Goal: Navigation & Orientation: Find specific page/section

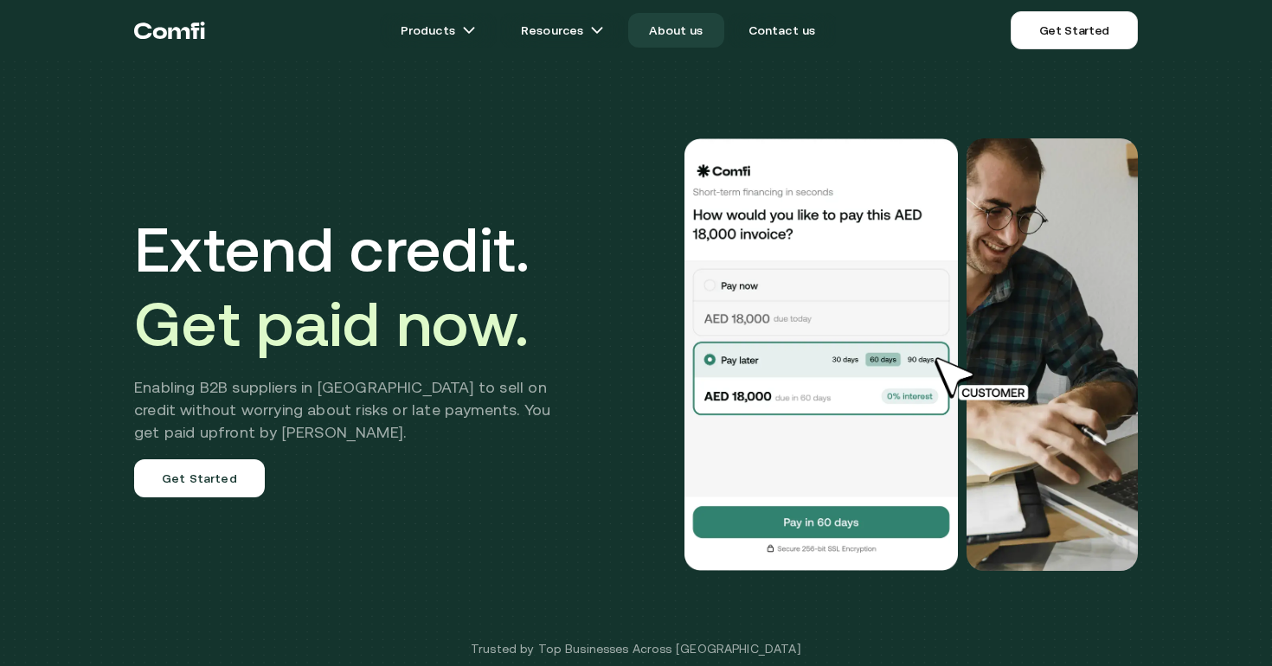
click at [680, 35] on link "About us" at bounding box center [675, 30] width 95 height 35
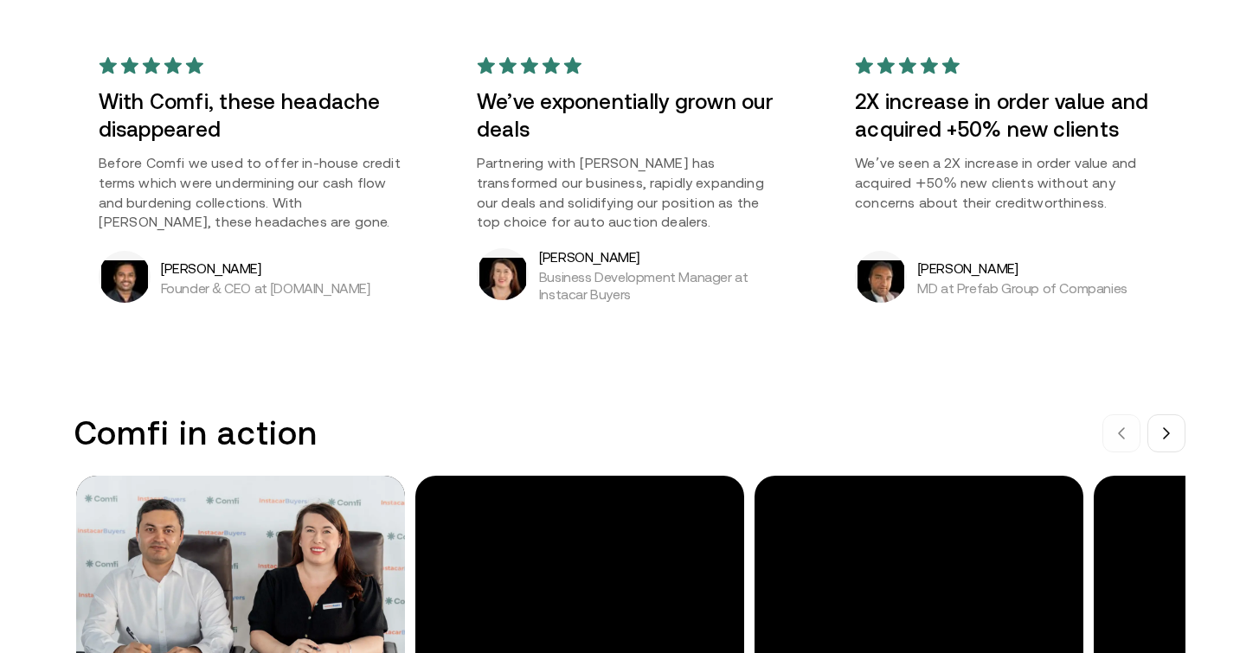
scroll to position [1601, 0]
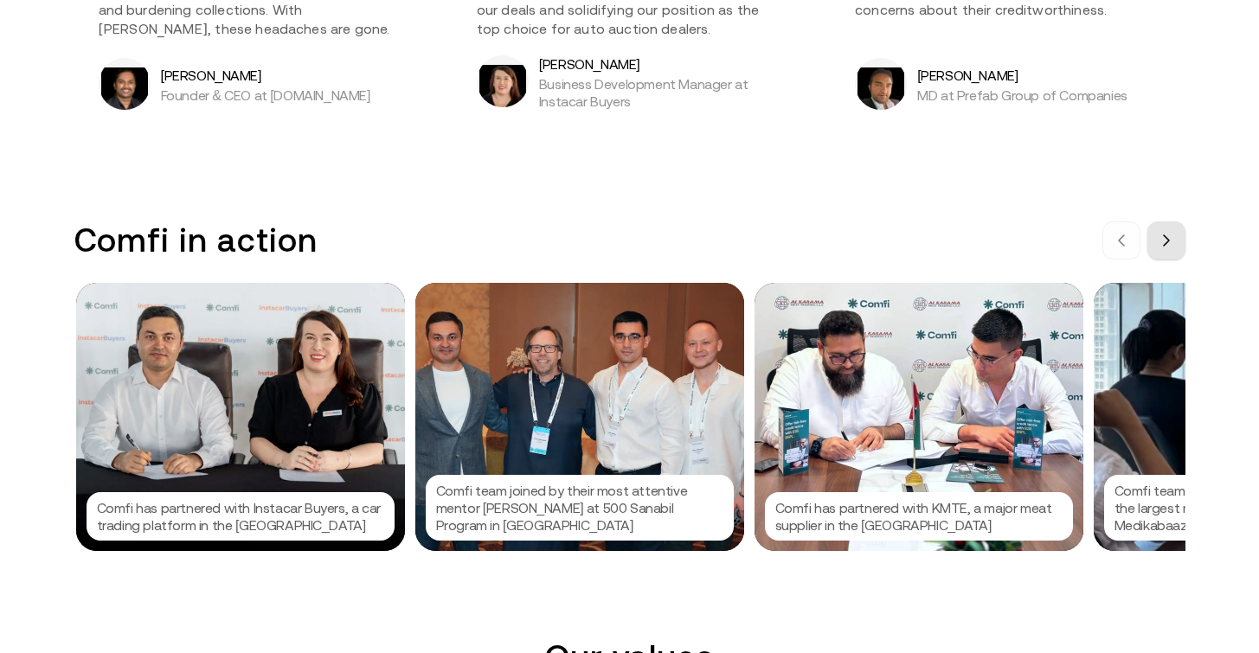
click at [1172, 245] on icon at bounding box center [1166, 241] width 14 height 14
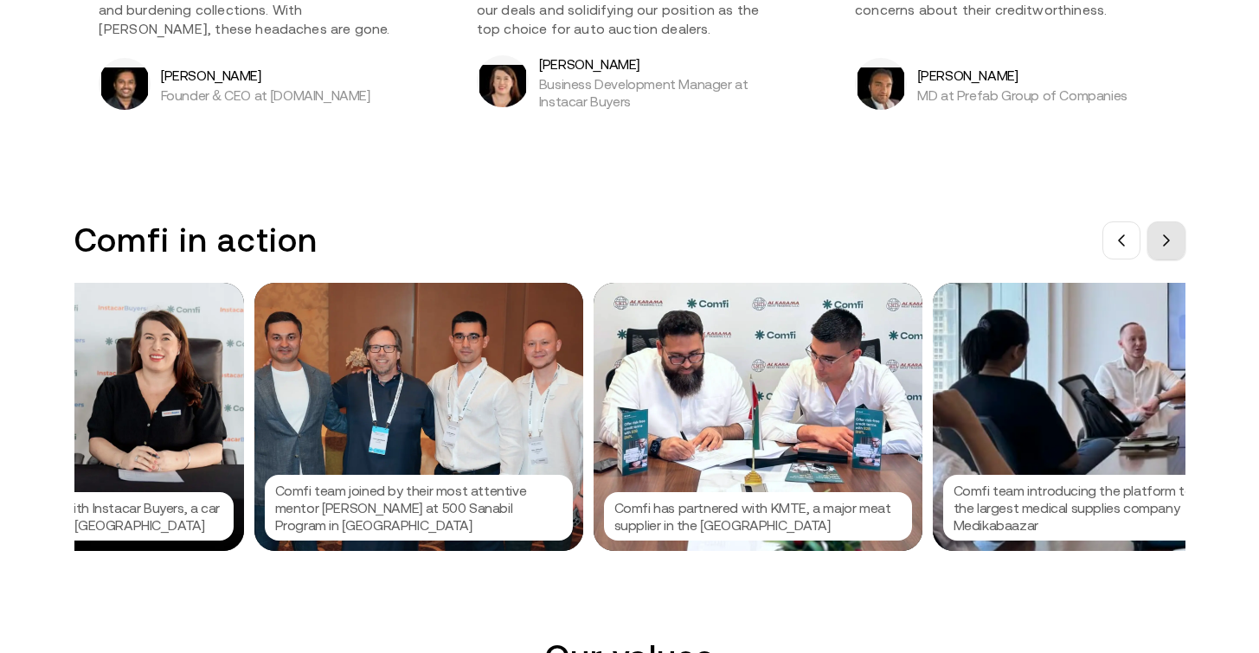
scroll to position [0, 259]
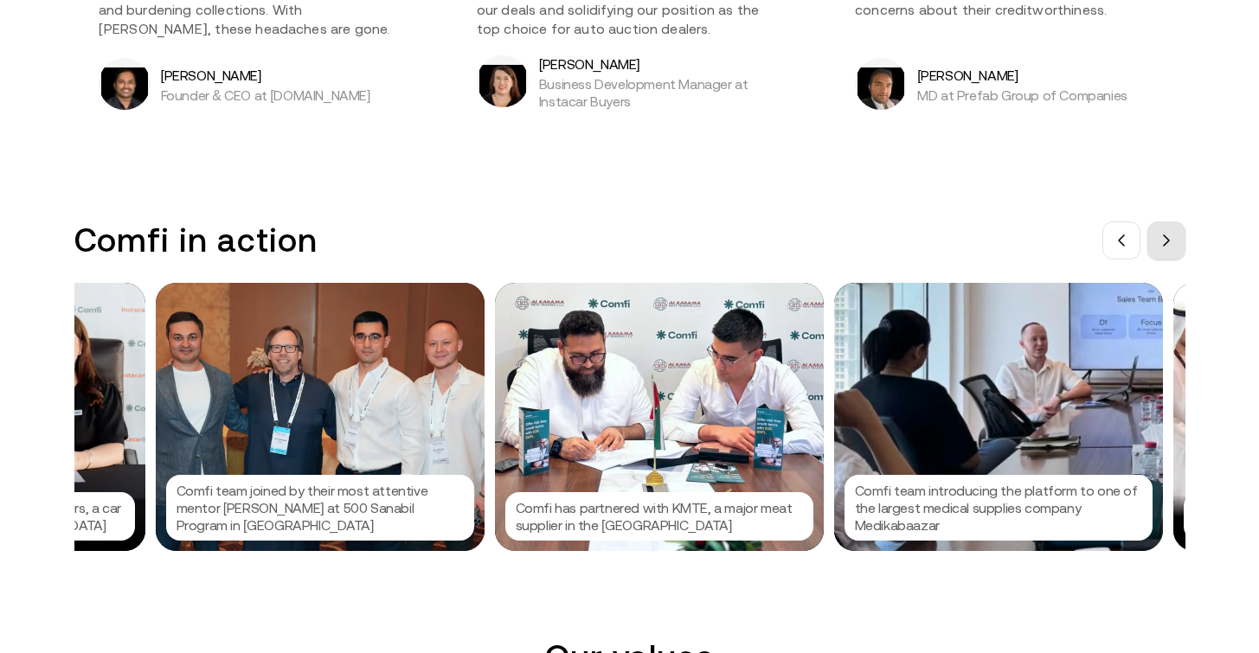
click at [1172, 245] on icon at bounding box center [1166, 241] width 14 height 14
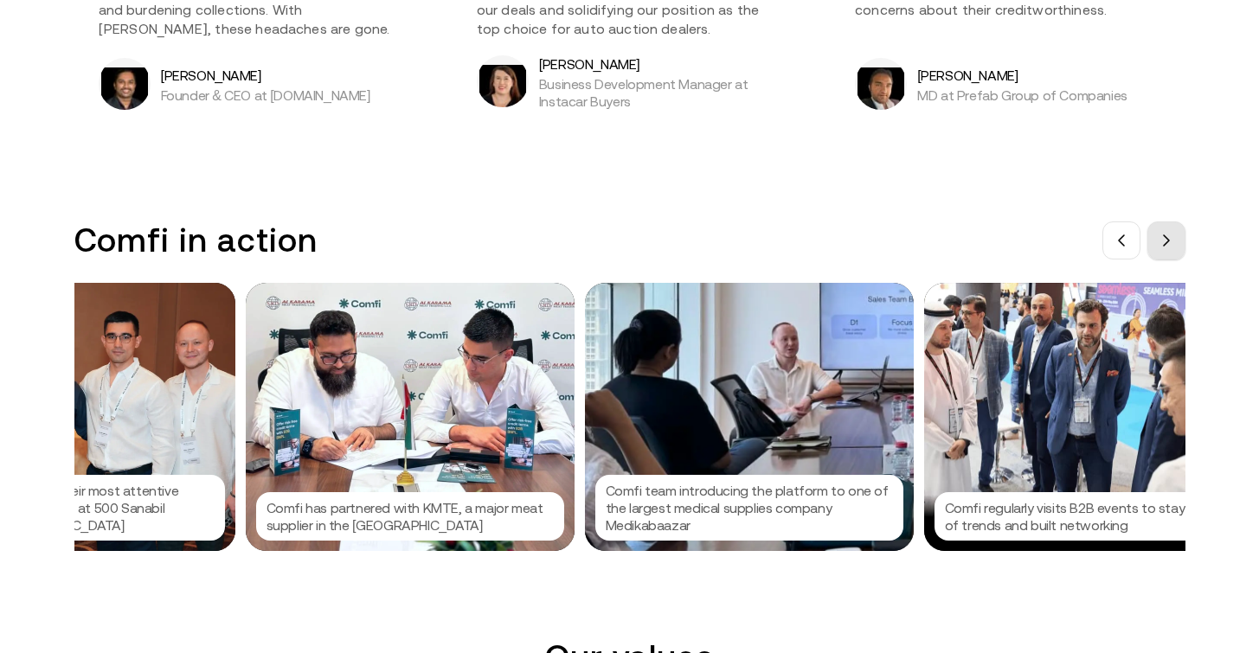
scroll to position [0, 519]
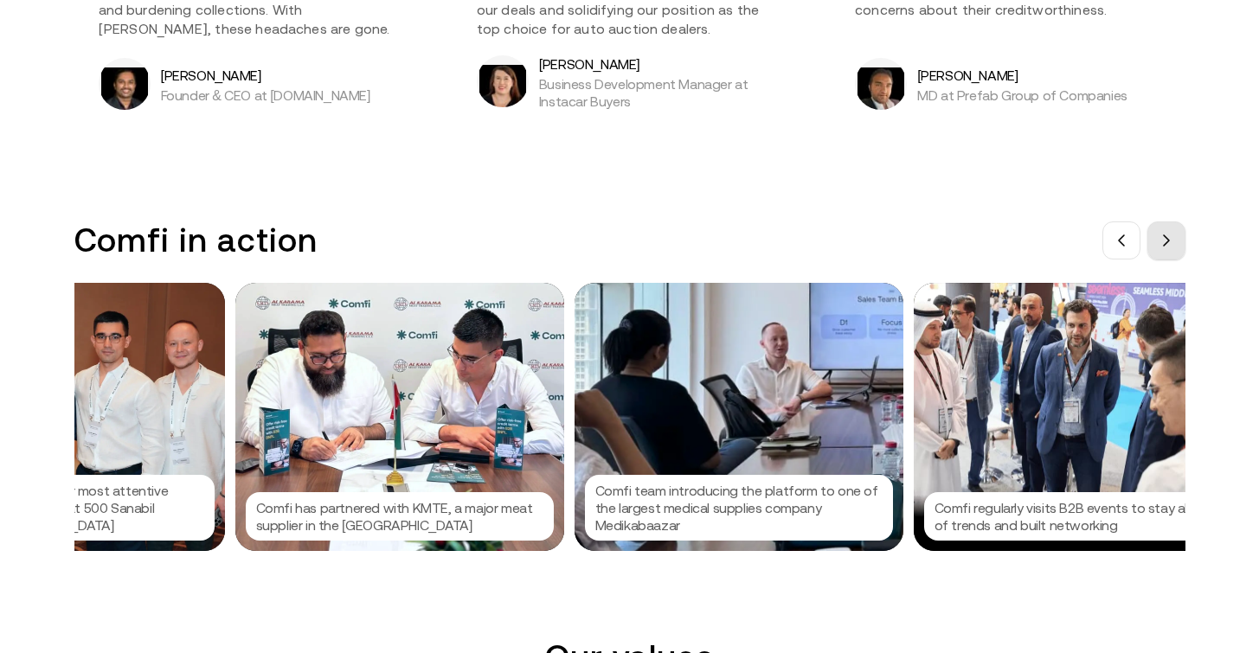
click at [1172, 245] on icon at bounding box center [1166, 241] width 14 height 14
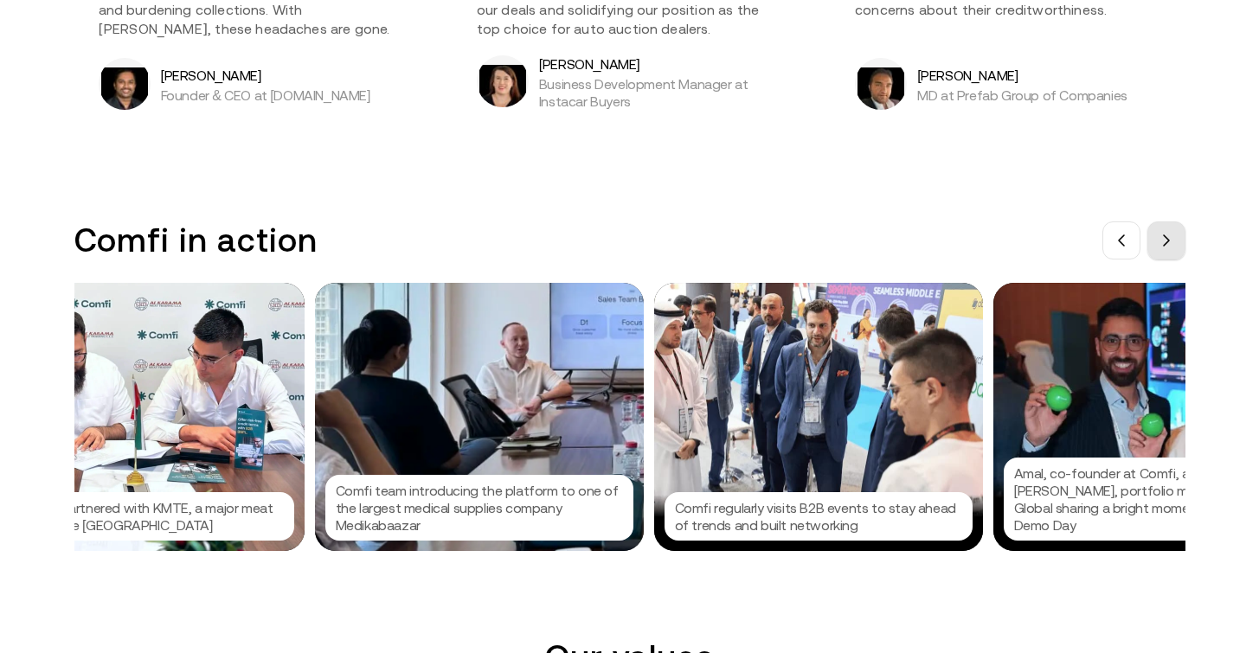
click at [1172, 245] on icon at bounding box center [1166, 241] width 14 height 14
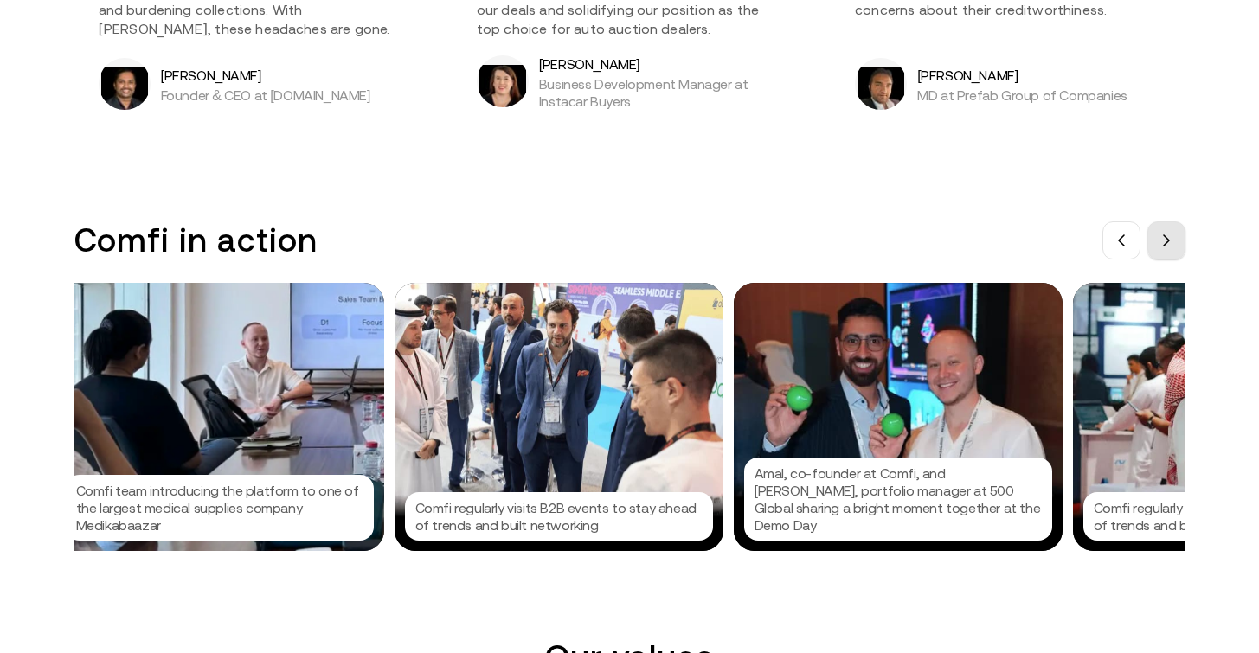
click at [1172, 245] on icon at bounding box center [1166, 241] width 14 height 14
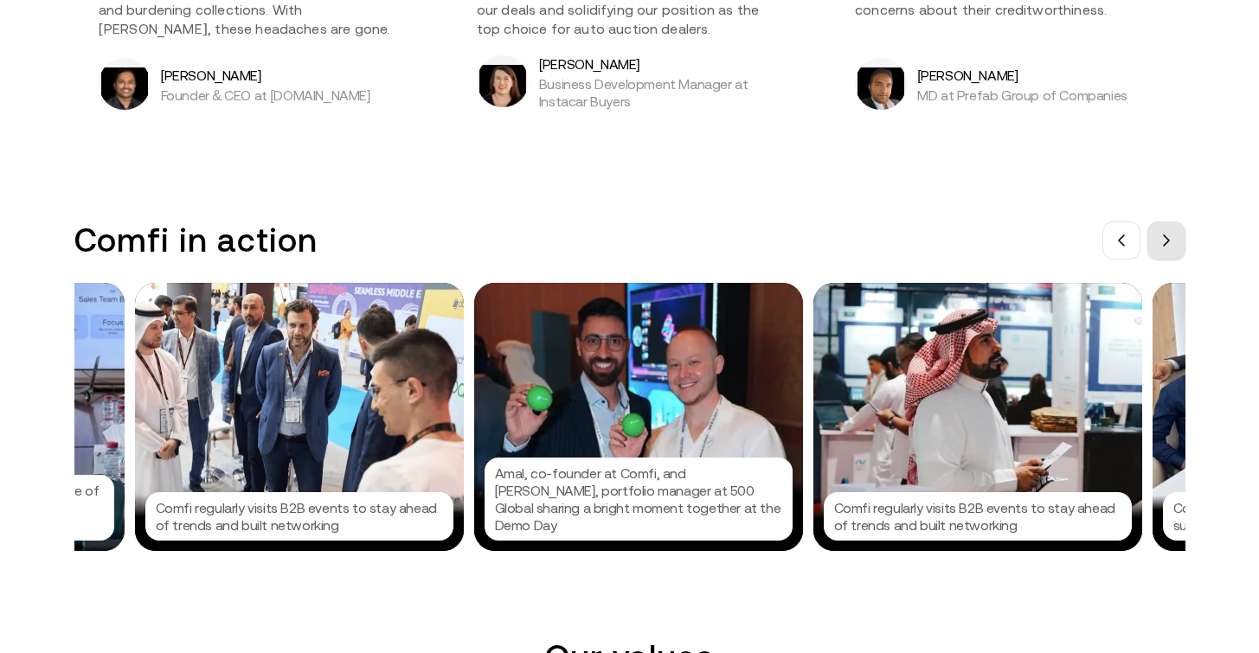
click at [1172, 245] on icon at bounding box center [1166, 241] width 14 height 14
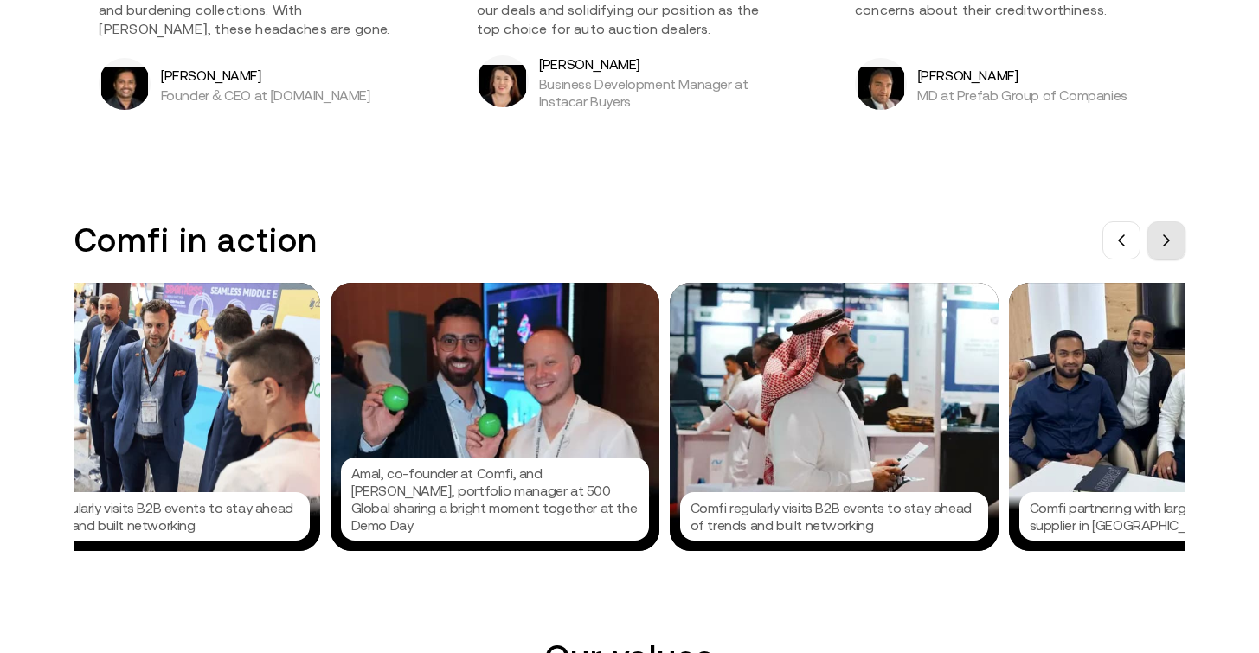
scroll to position [0, 1557]
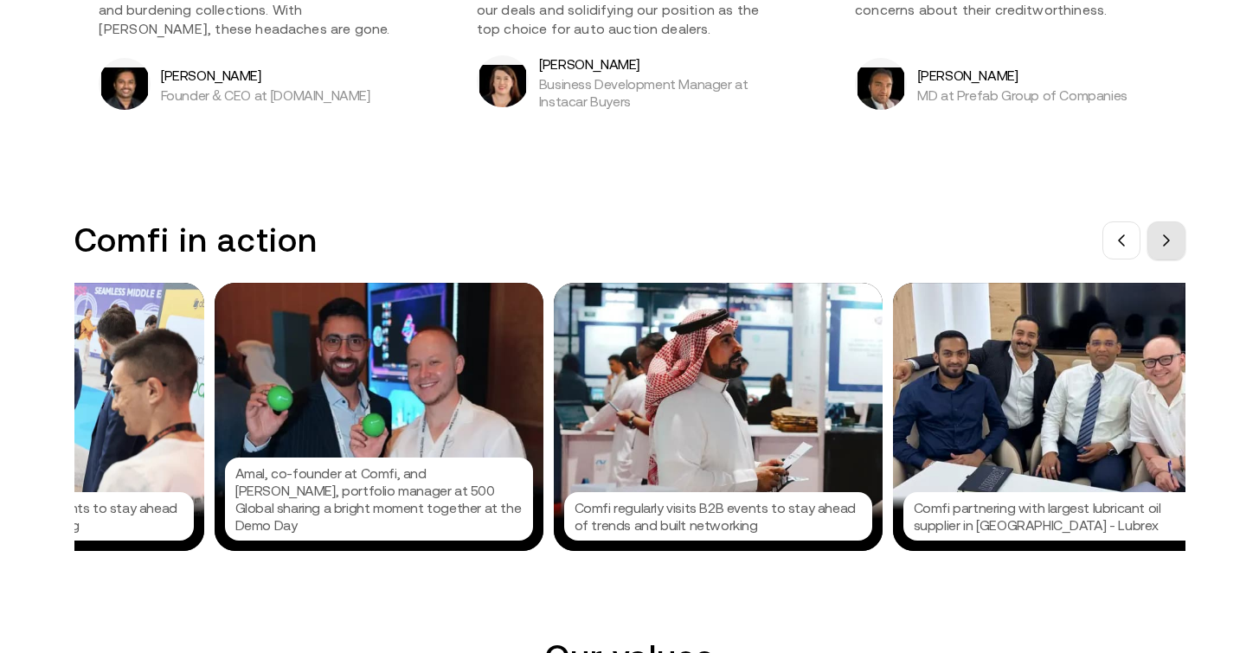
click at [1172, 245] on icon at bounding box center [1166, 241] width 14 height 14
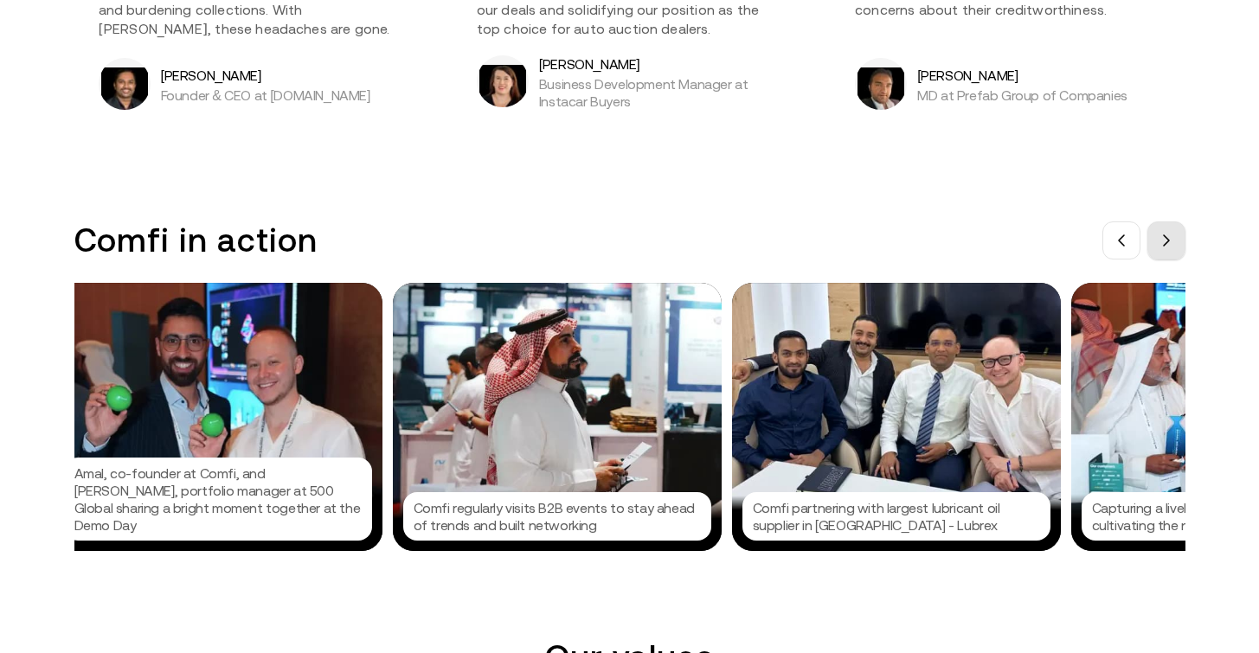
scroll to position [0, 1816]
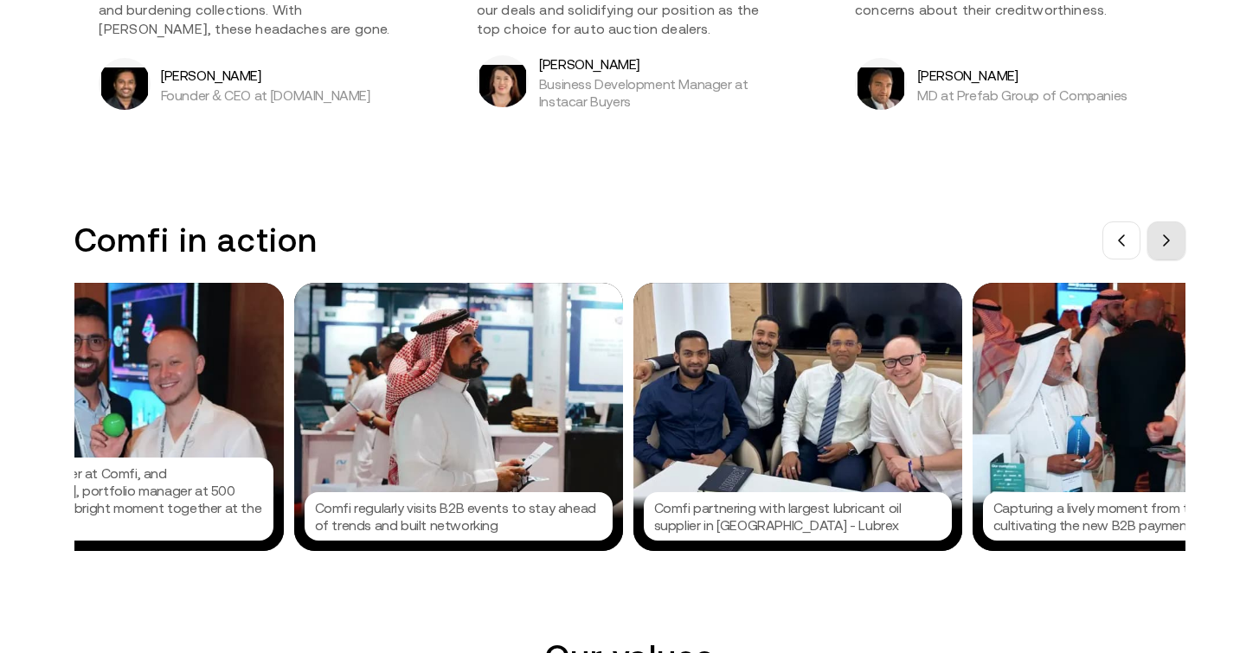
click at [1172, 245] on icon at bounding box center [1166, 241] width 14 height 14
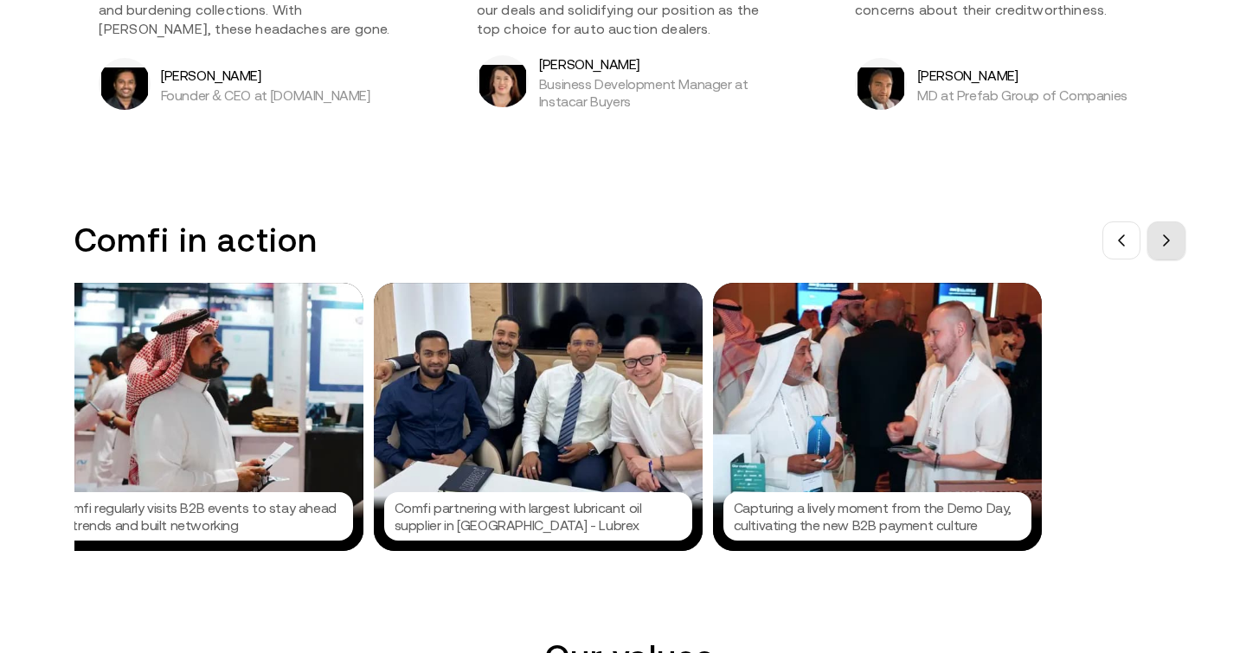
click at [1172, 245] on icon at bounding box center [1166, 241] width 14 height 14
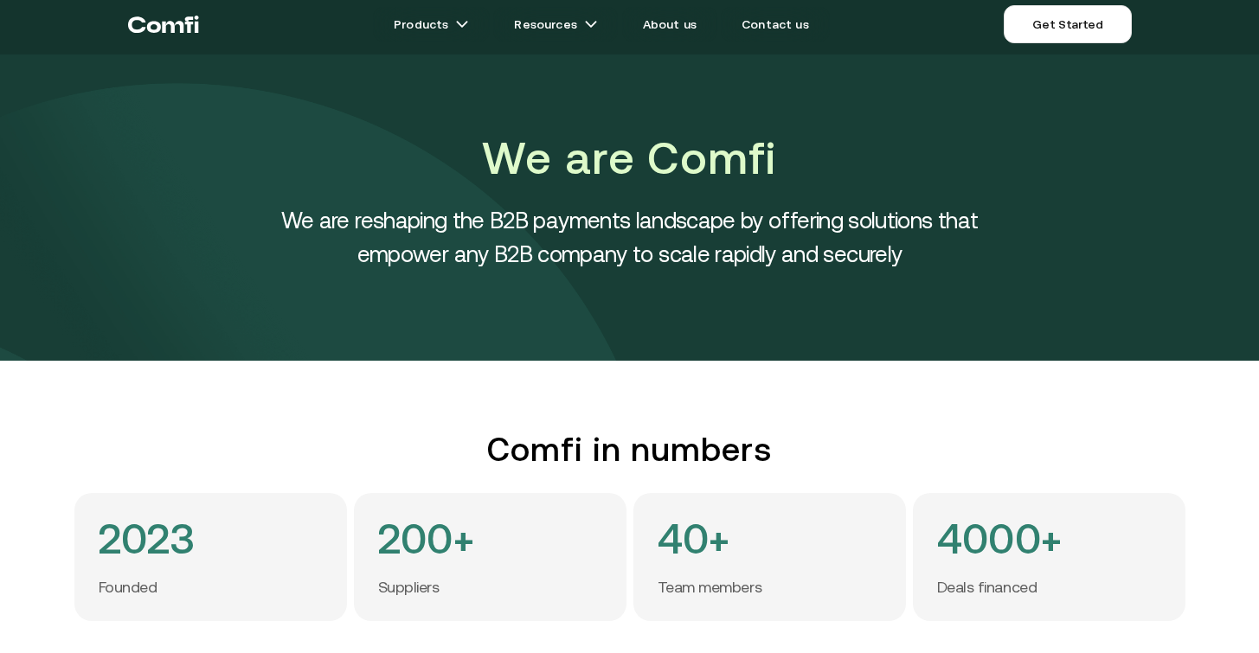
scroll to position [0, 0]
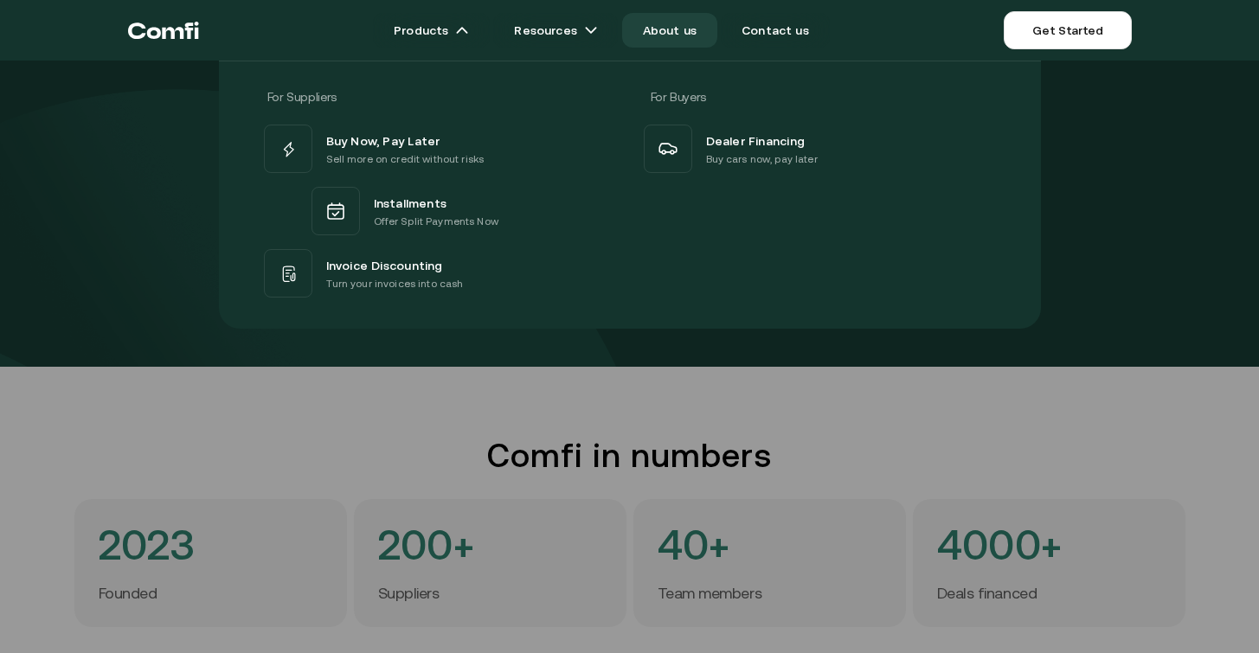
click at [219, 424] on div at bounding box center [629, 387] width 1259 height 653
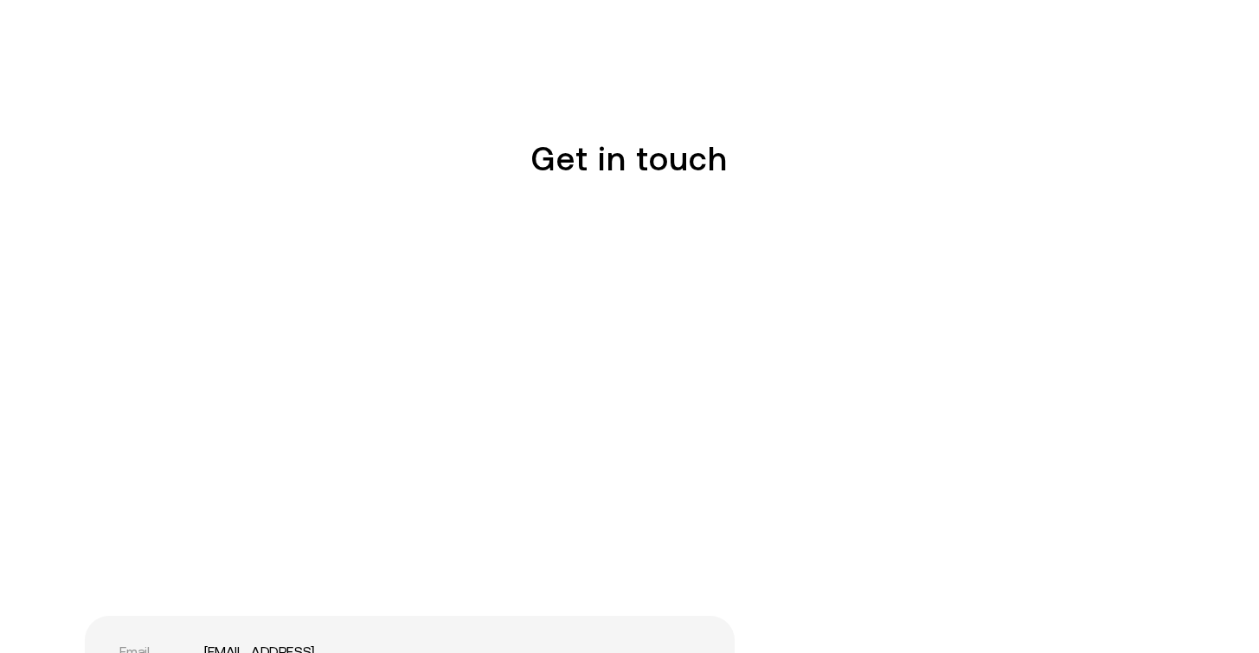
scroll to position [2831, 0]
